Goal: Information Seeking & Learning: Learn about a topic

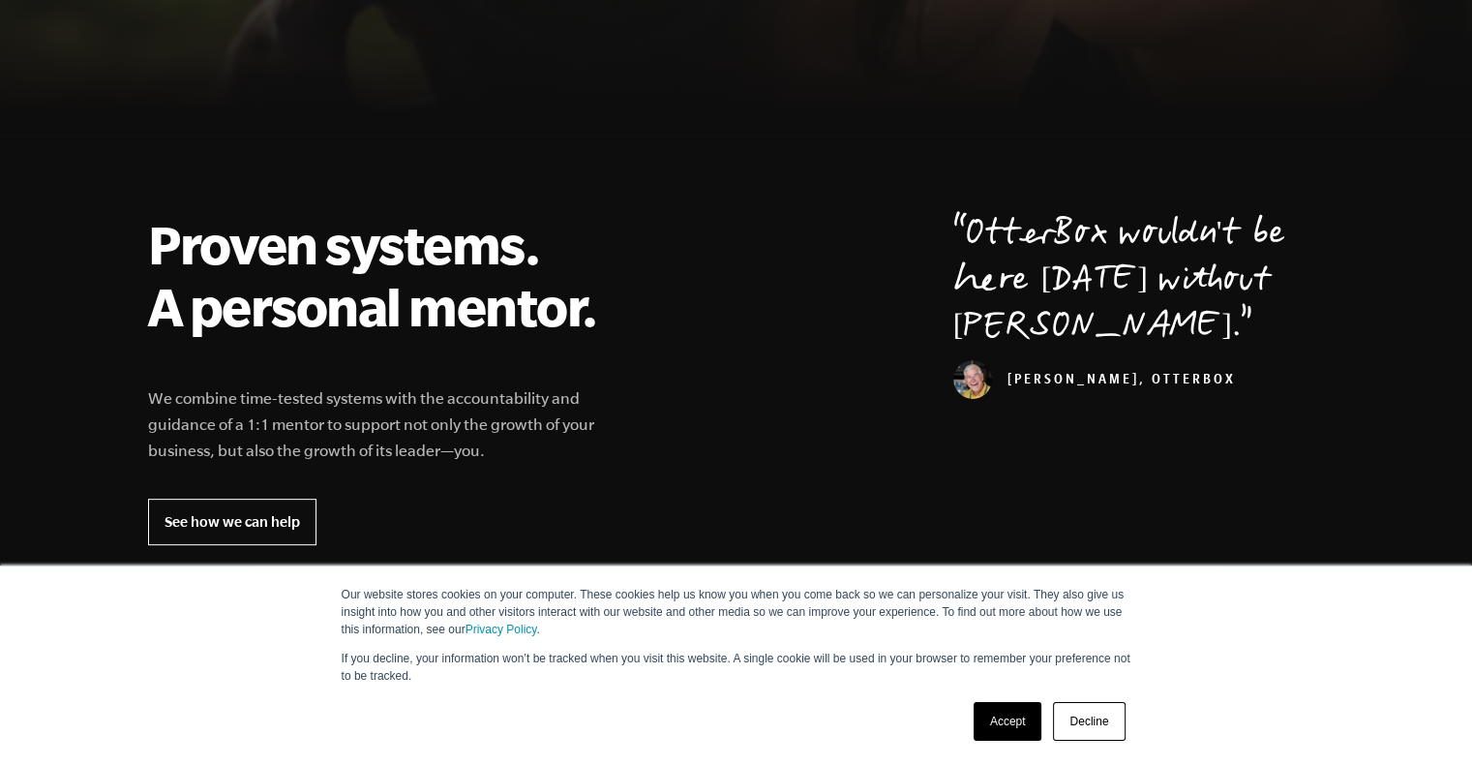
scroll to position [1032, 0]
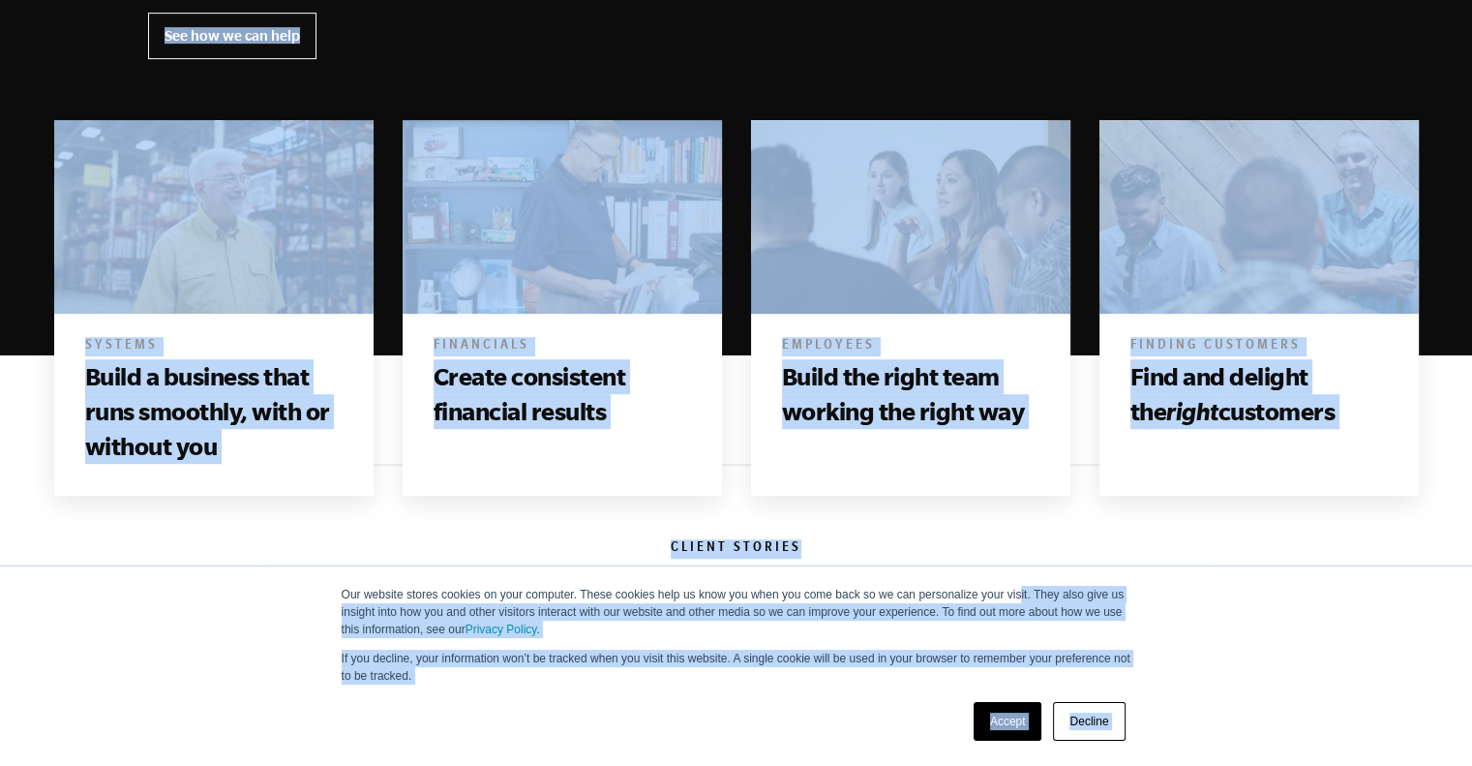
drag, startPoint x: 1015, startPoint y: 549, endPoint x: 1029, endPoint y: 662, distance: 114.2
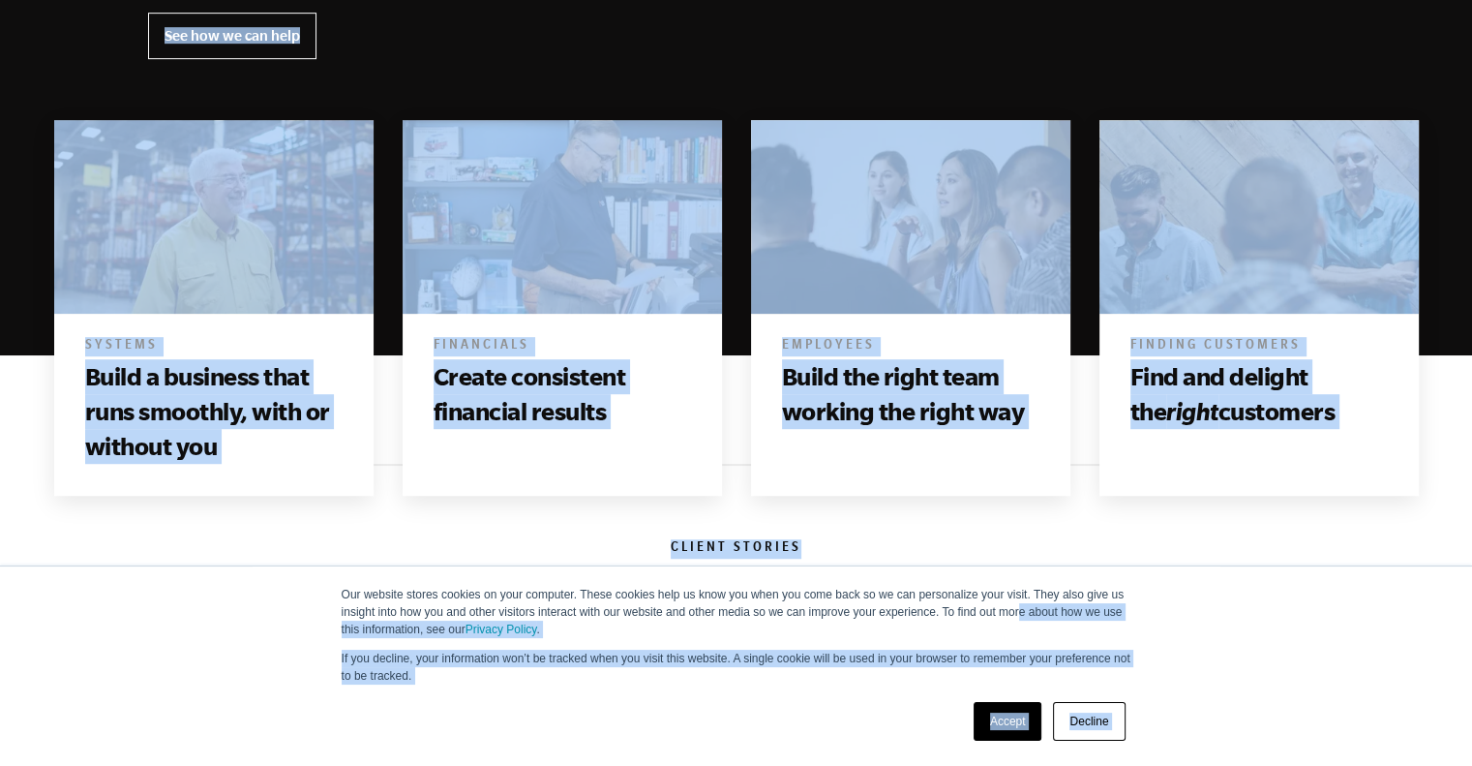
click at [1083, 715] on link "Decline" at bounding box center [1089, 721] width 72 height 39
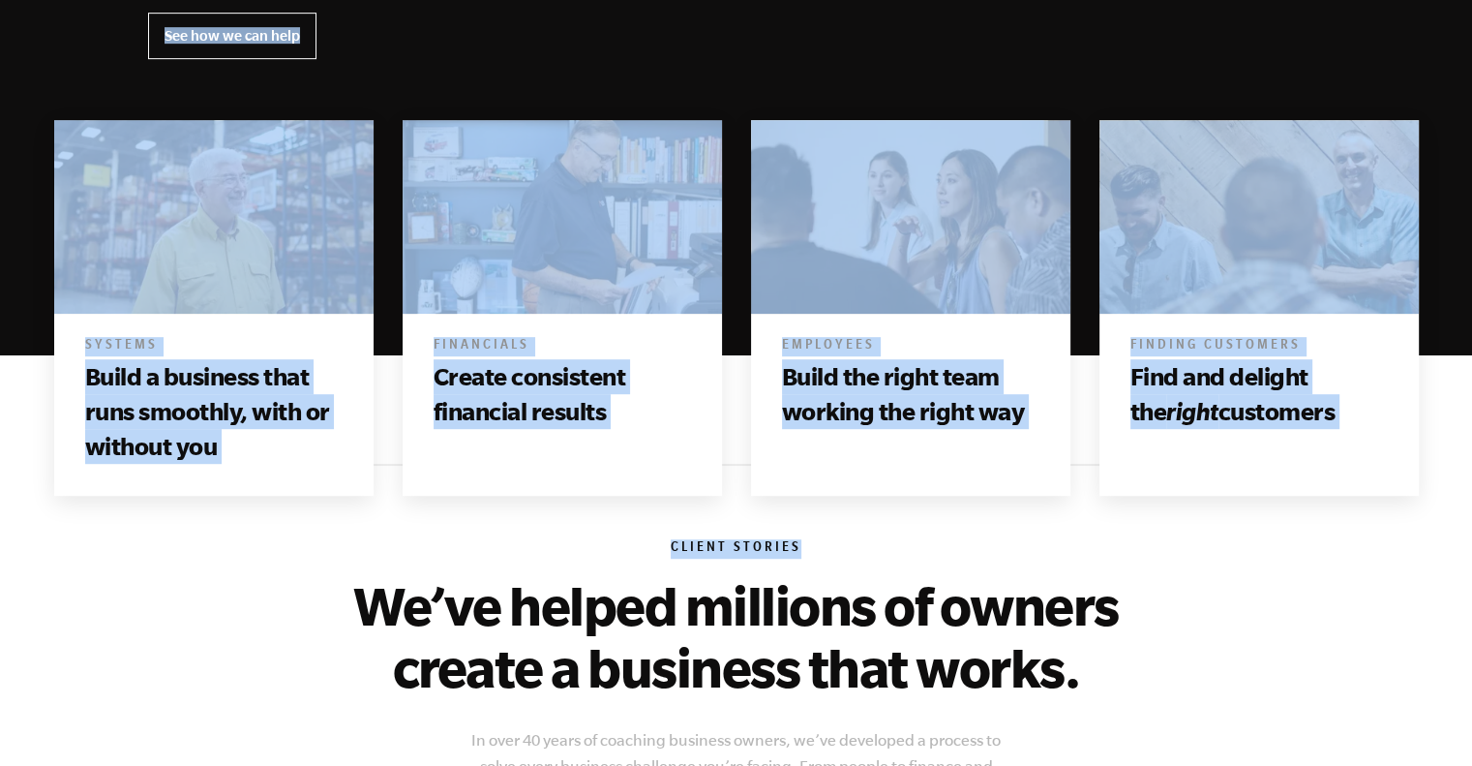
click at [980, 550] on h6 "Client Stories" at bounding box center [736, 548] width 1177 height 19
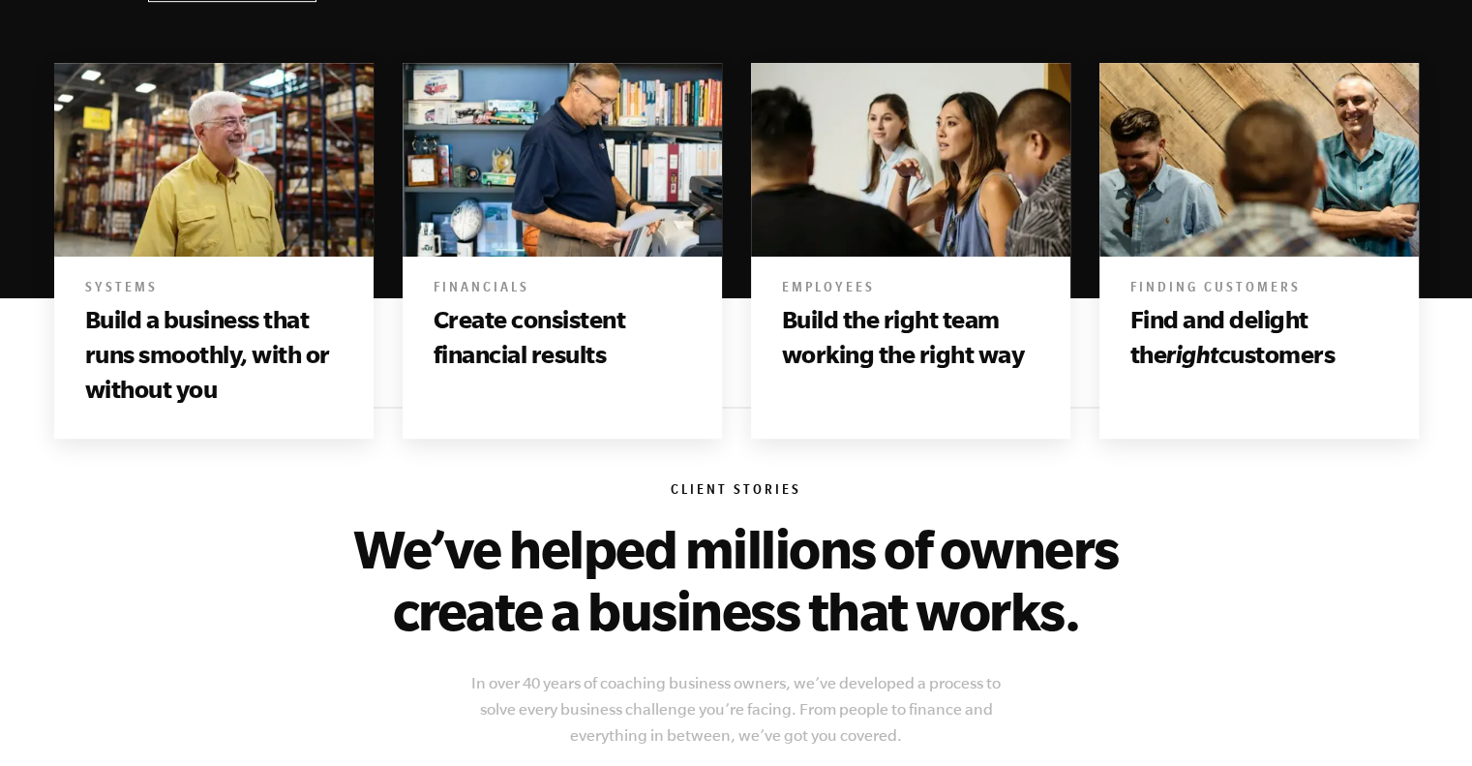
scroll to position [0, 0]
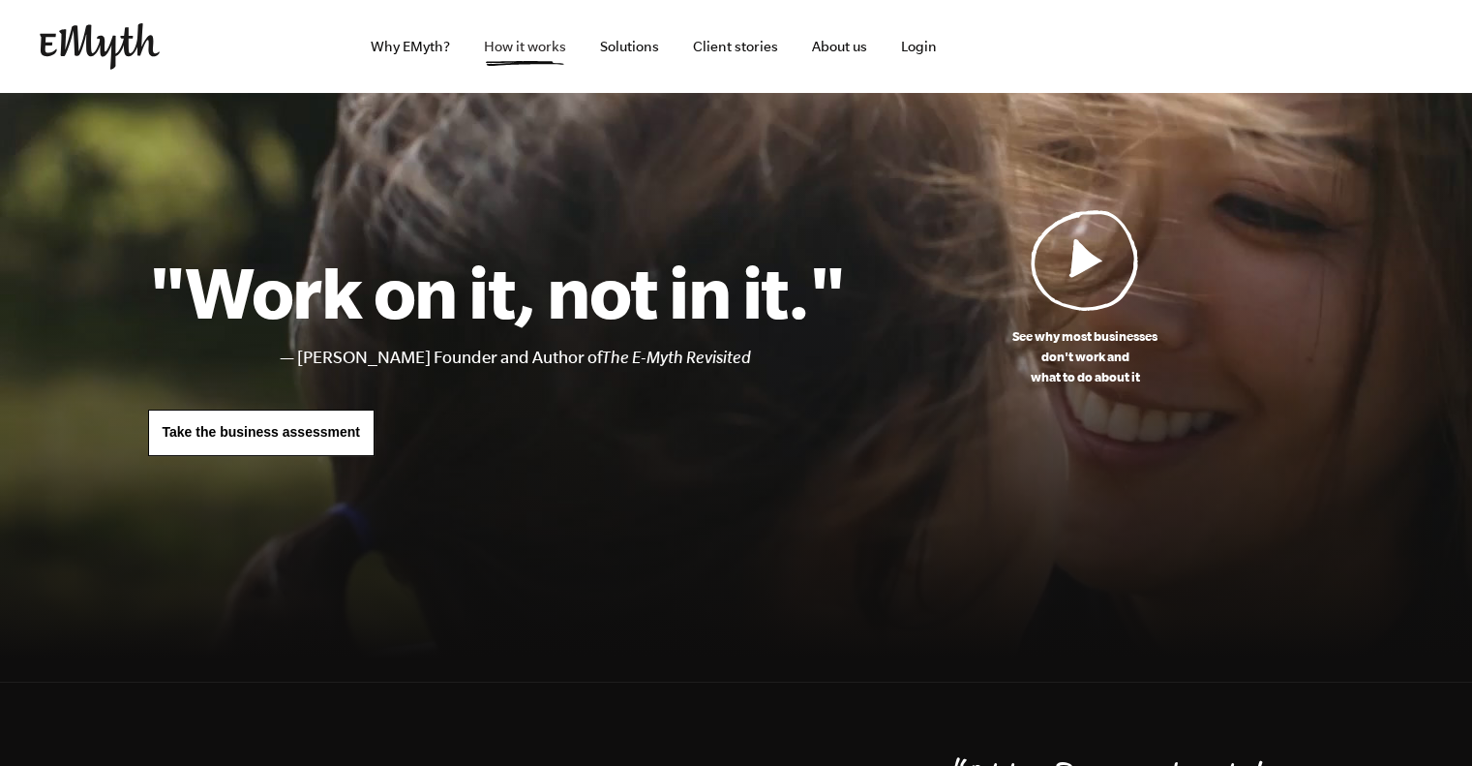
click at [528, 47] on link "How it works" at bounding box center [525, 46] width 113 height 93
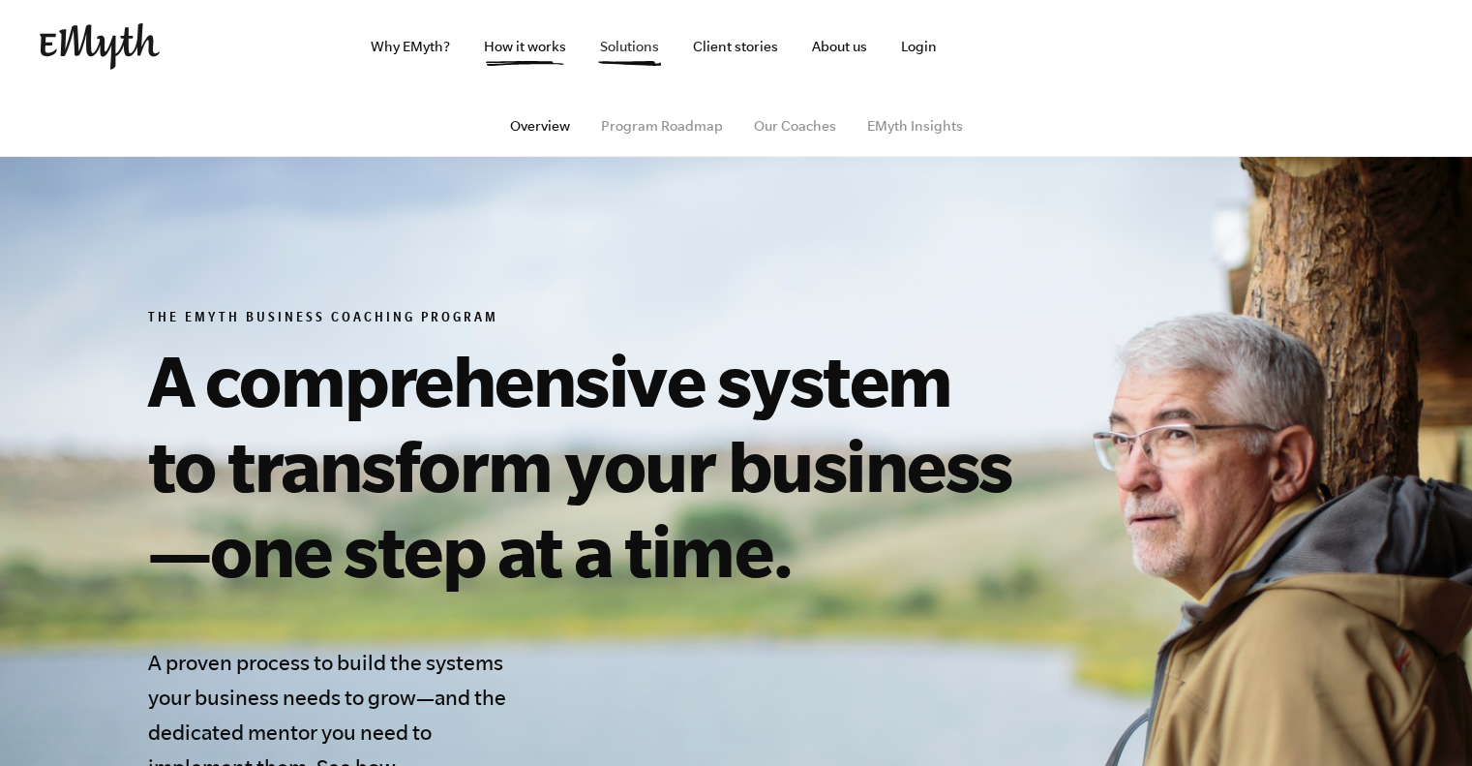
click at [622, 46] on link "Solutions" at bounding box center [630, 46] width 90 height 93
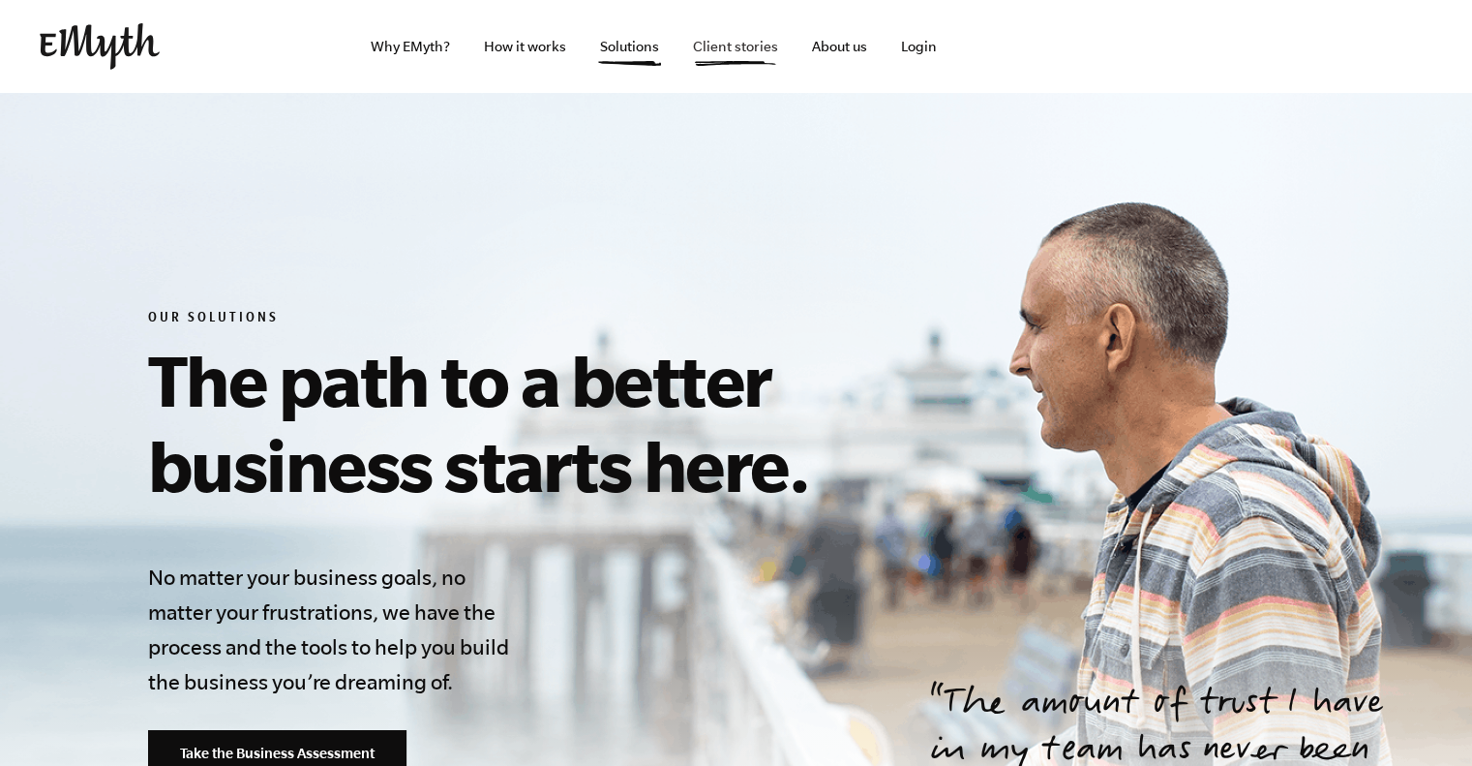
click at [740, 52] on link "Client stories" at bounding box center [736, 46] width 116 height 93
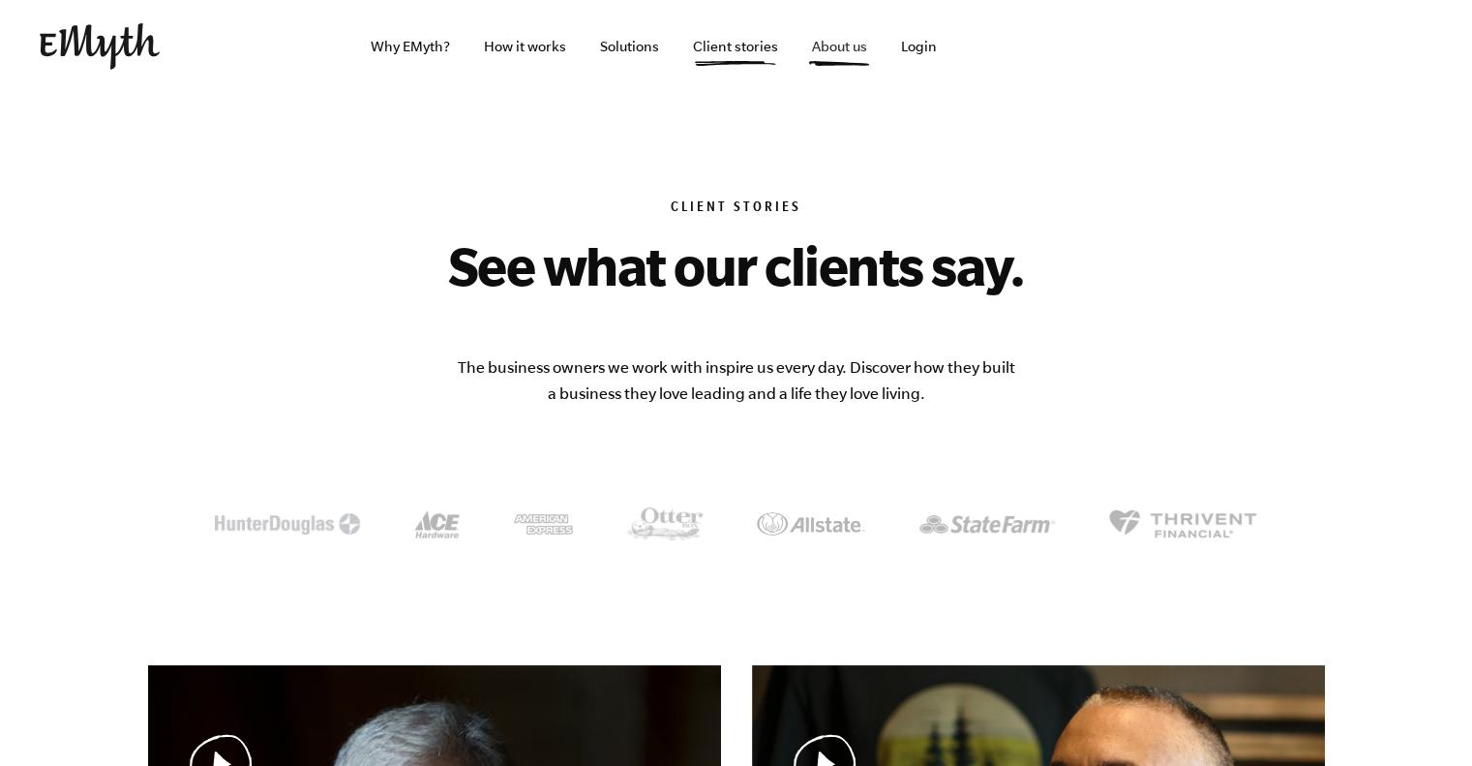
click at [808, 56] on link "About us" at bounding box center [840, 46] width 86 height 93
